Goal: Task Accomplishment & Management: Manage account settings

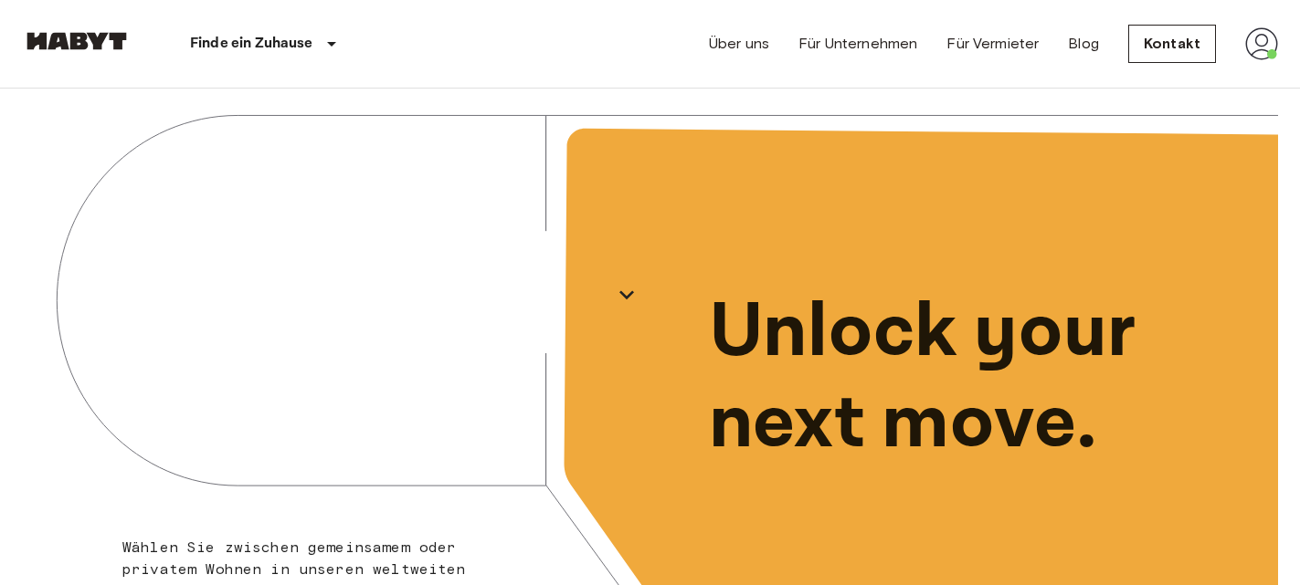
click at [634, 50] on img at bounding box center [1261, 43] width 33 height 33
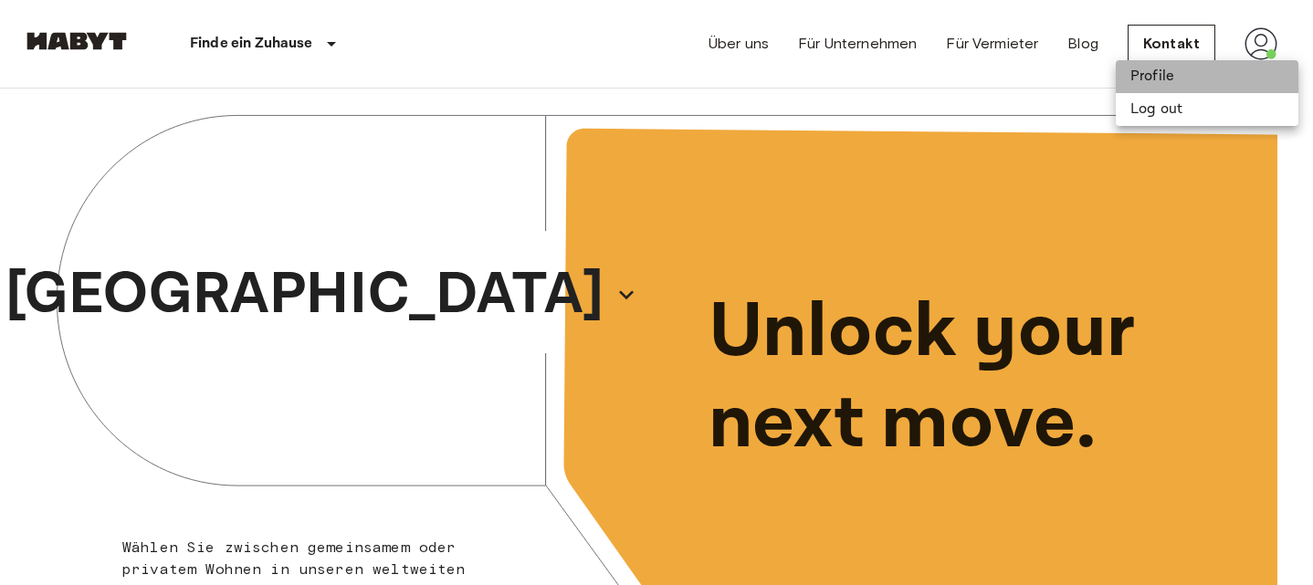
click at [634, 87] on li "Profile" at bounding box center [1207, 76] width 183 height 33
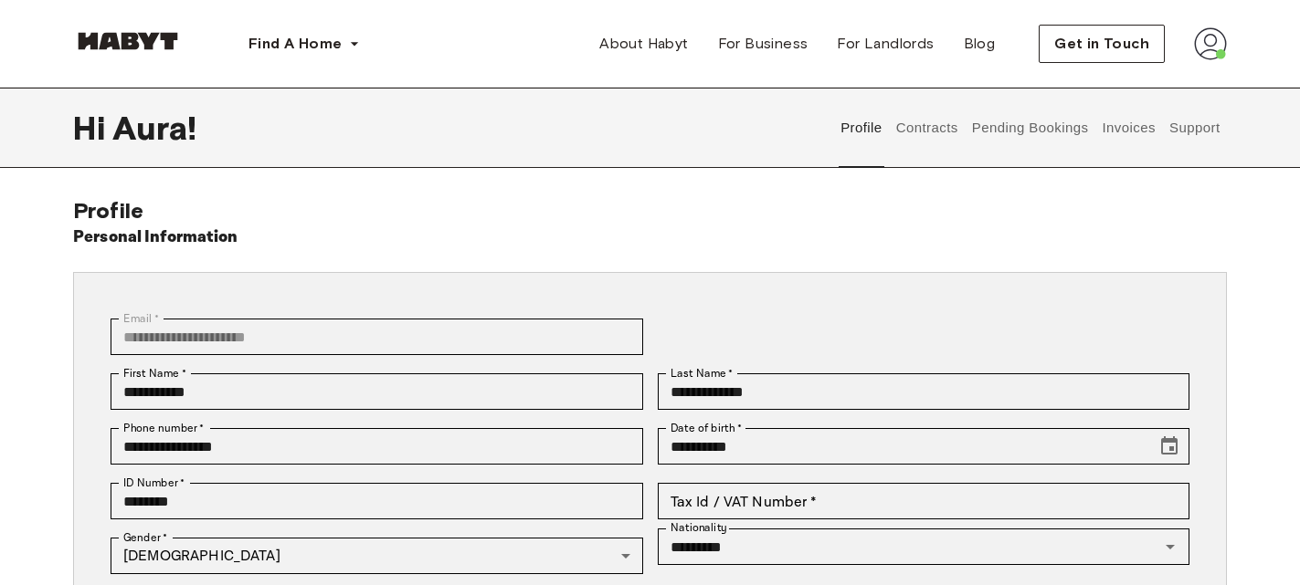
click at [1036, 121] on button "Pending Bookings" at bounding box center [1029, 128] width 121 height 80
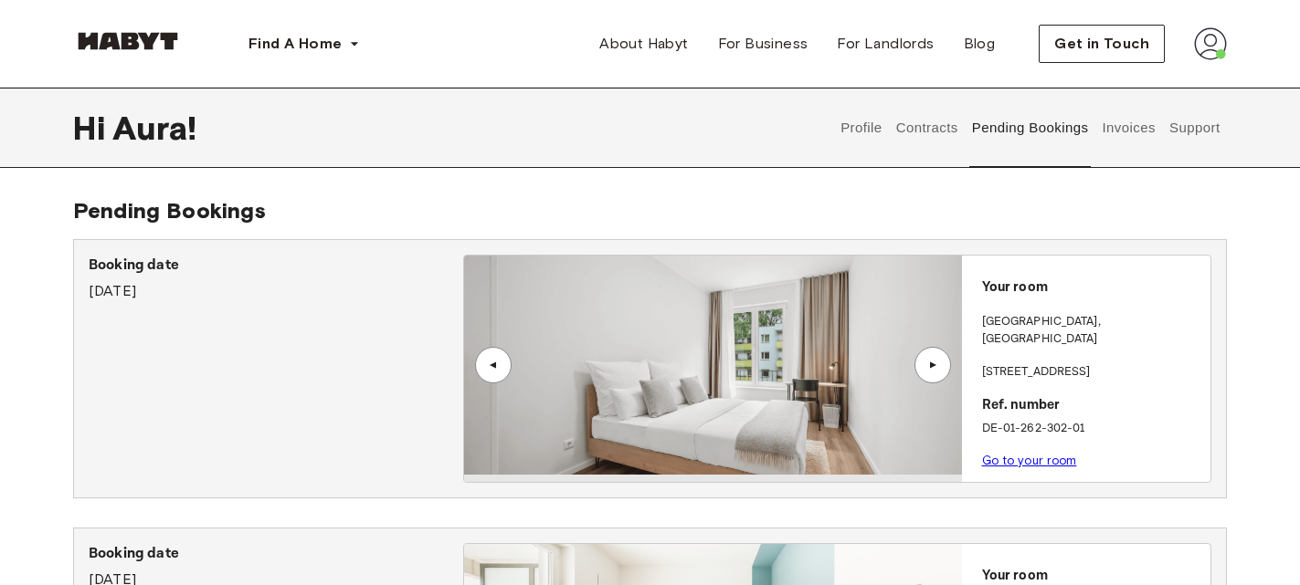
click at [1121, 131] on button "Invoices" at bounding box center [1129, 128] width 58 height 80
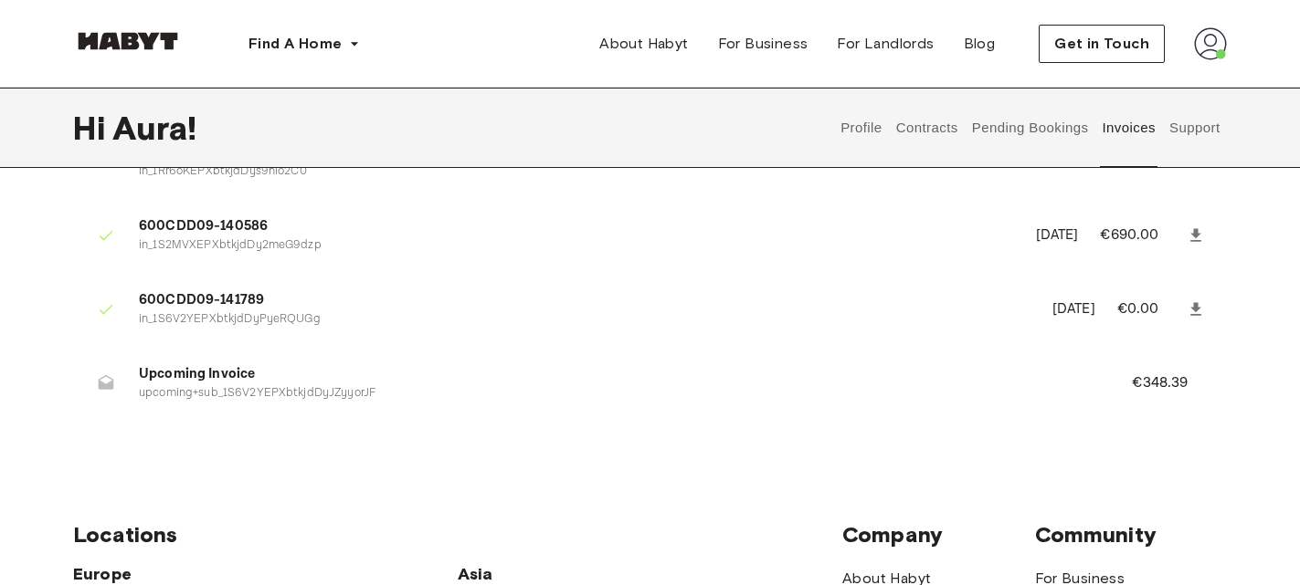
scroll to position [1302, 0]
click at [238, 399] on p "upcoming+sub_1S6V2YEPXbtkjdDyJZyyorJF" at bounding box center [613, 393] width 949 height 17
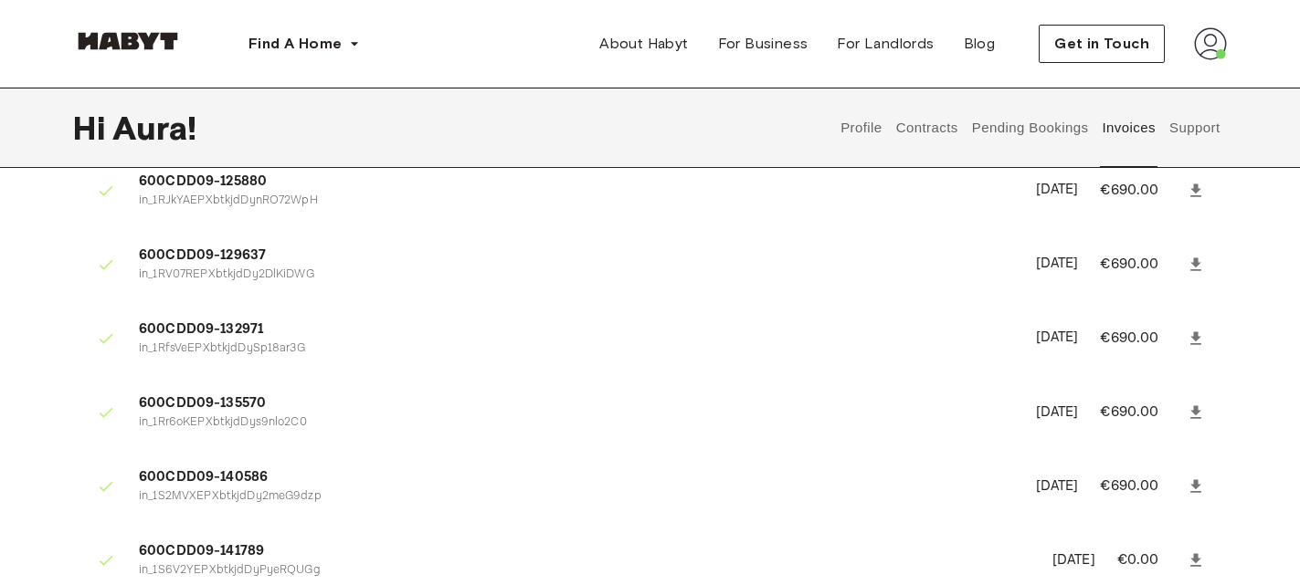
scroll to position [1048, 0]
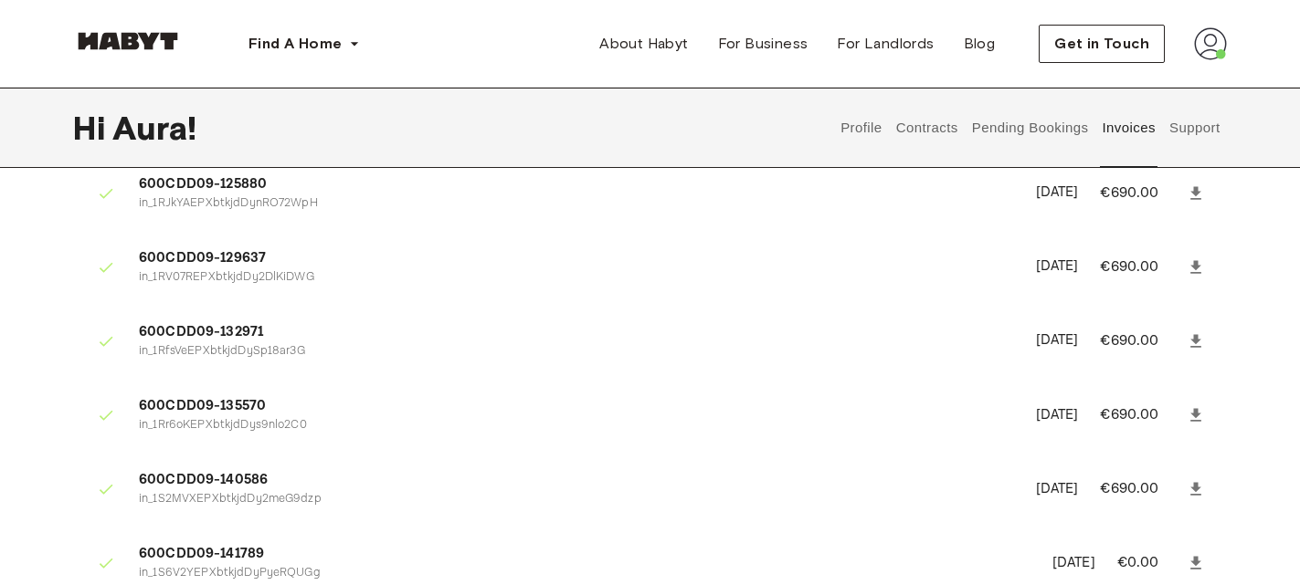
click at [1015, 140] on button "Pending Bookings" at bounding box center [1029, 128] width 121 height 80
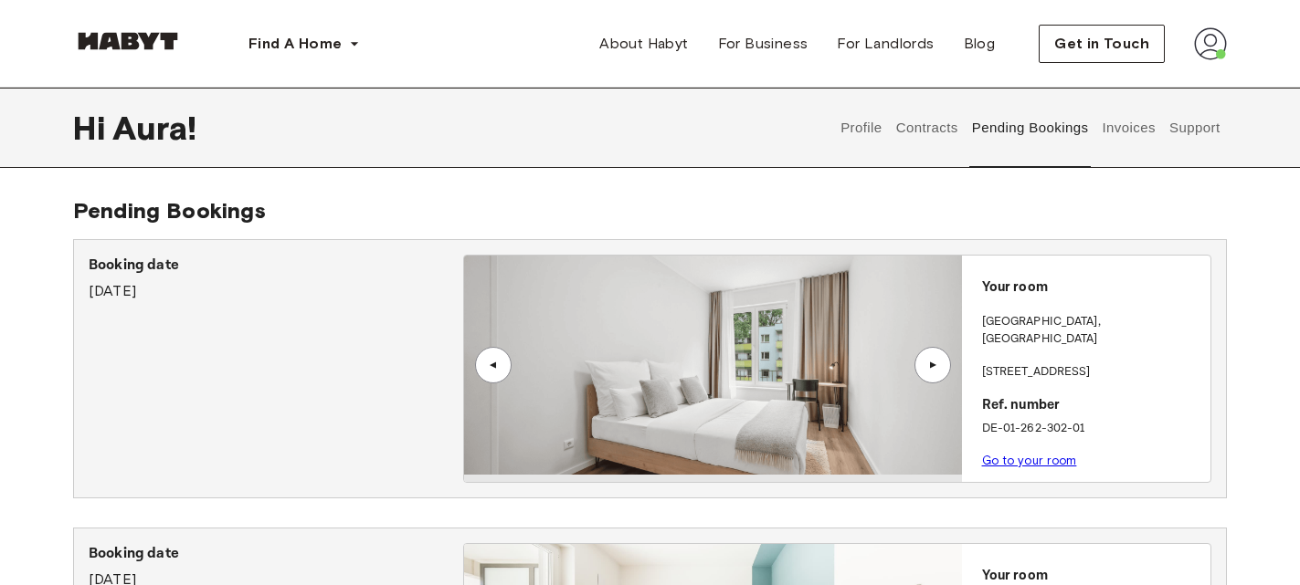
scroll to position [293, 0]
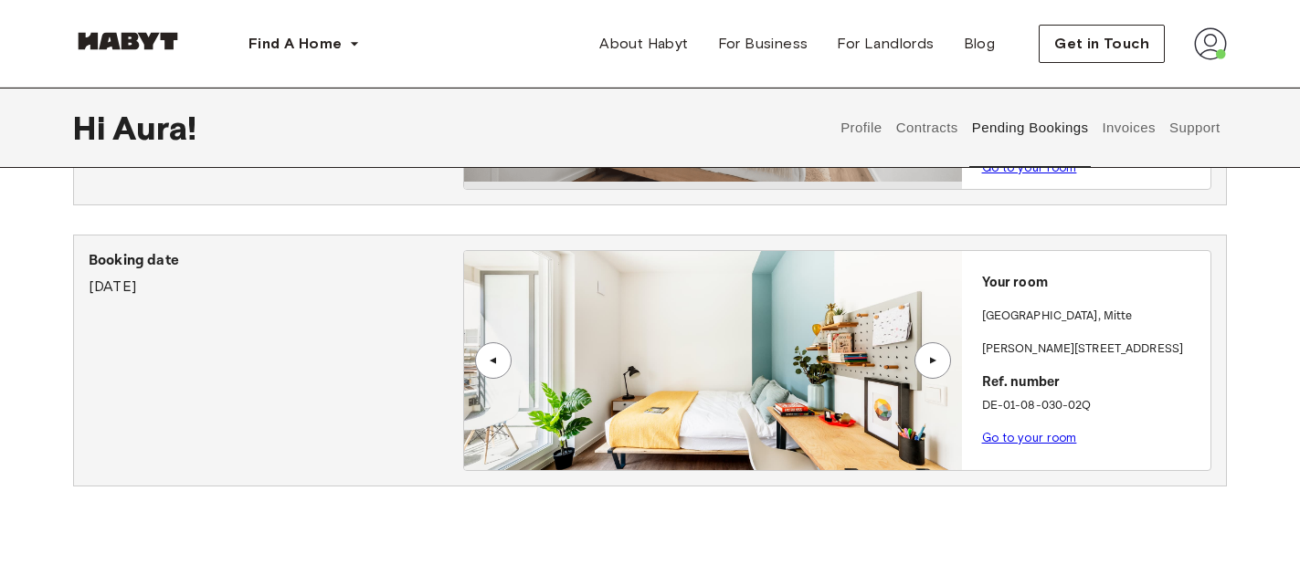
click at [620, 331] on img at bounding box center [713, 360] width 498 height 219
click at [922, 129] on button "Contracts" at bounding box center [926, 128] width 67 height 80
